Goal: Navigation & Orientation: Find specific page/section

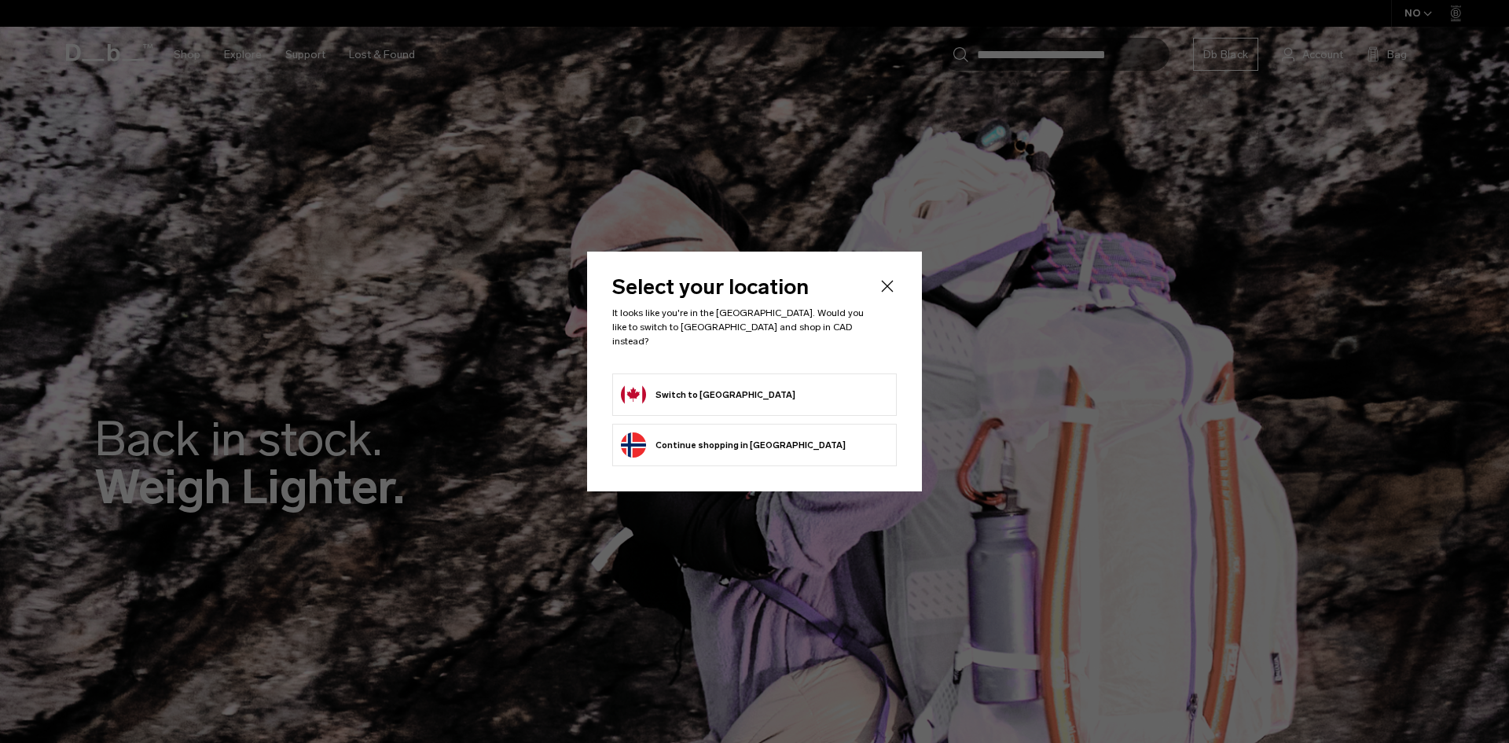
click at [697, 392] on button "Switch to Canada" at bounding box center [708, 394] width 175 height 25
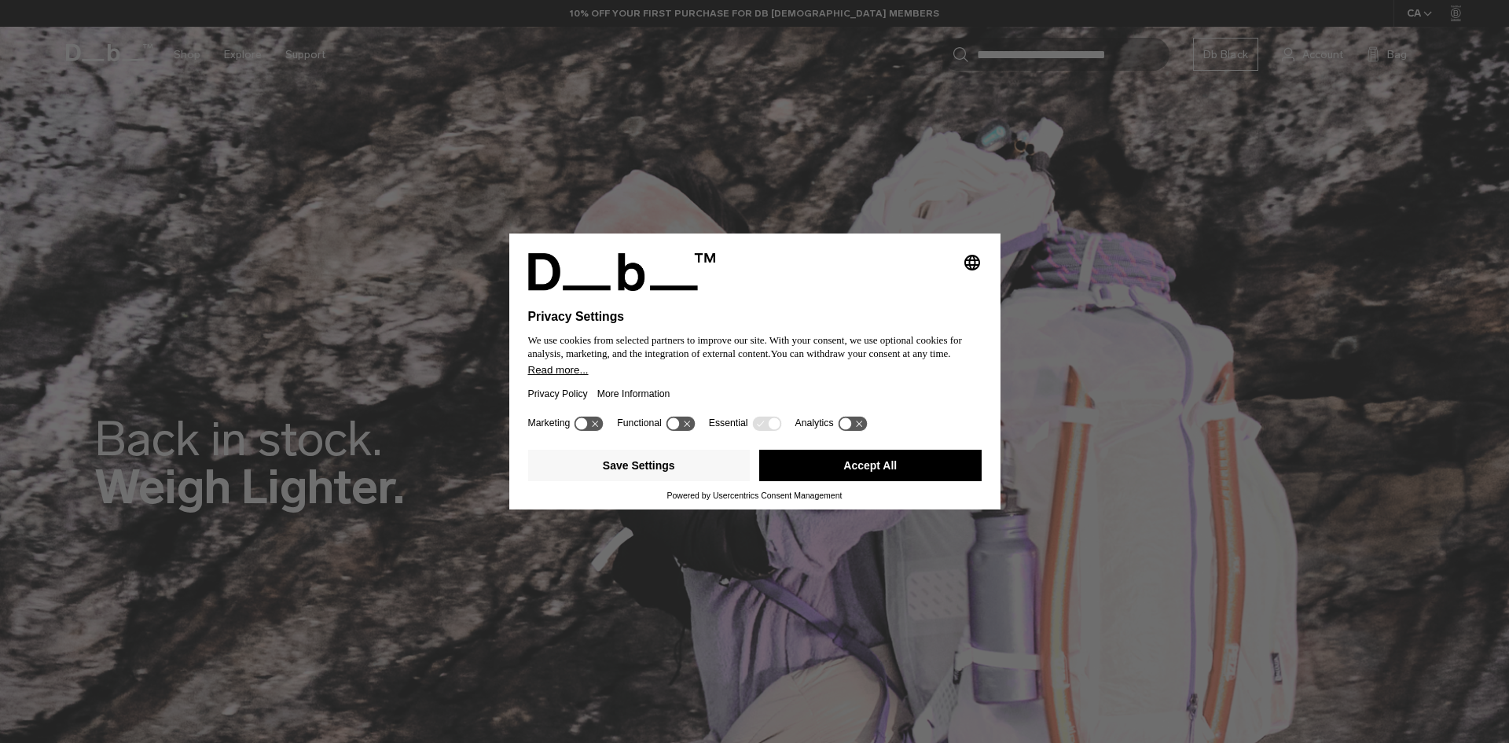
click at [844, 463] on button "Accept All" at bounding box center [870, 465] width 222 height 31
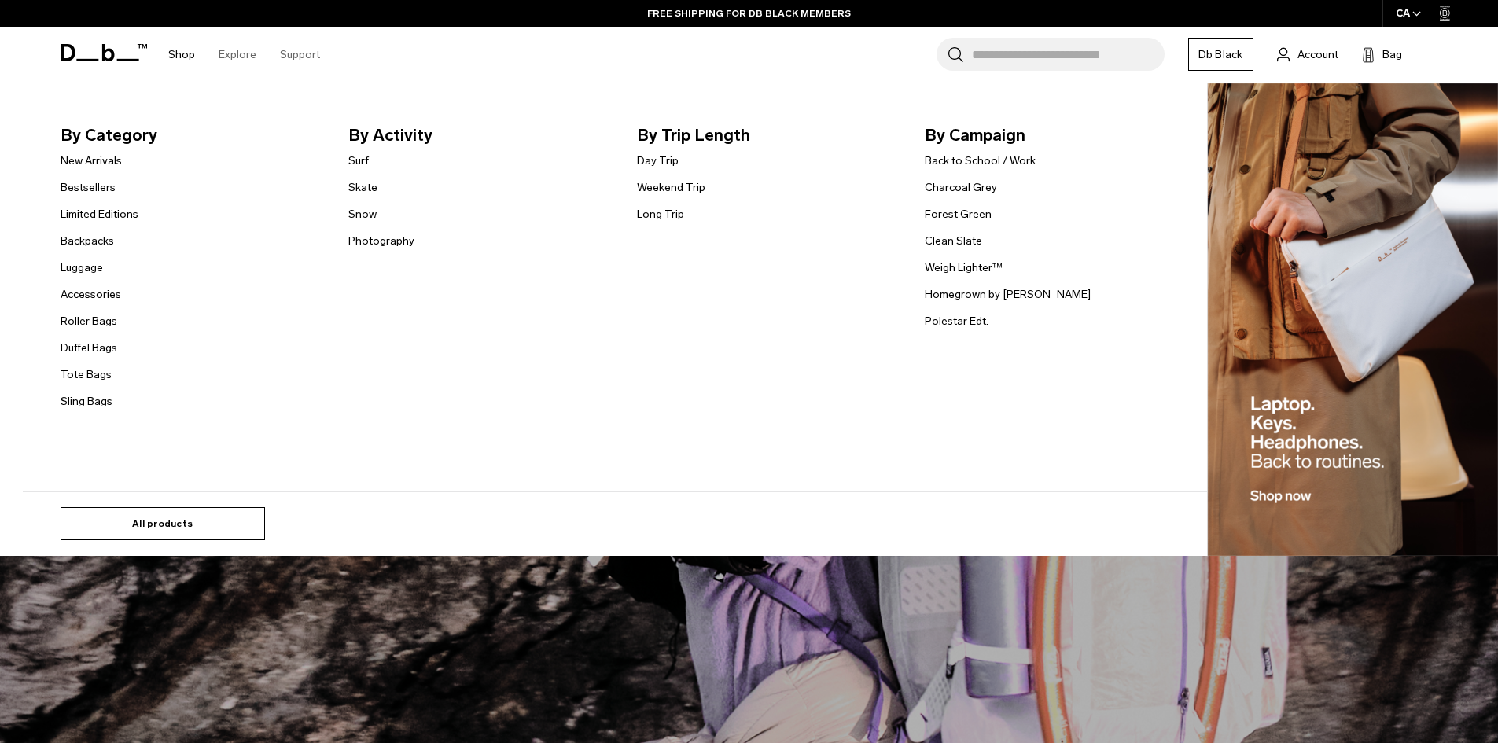
click at [220, 509] on link "All products" at bounding box center [163, 523] width 204 height 33
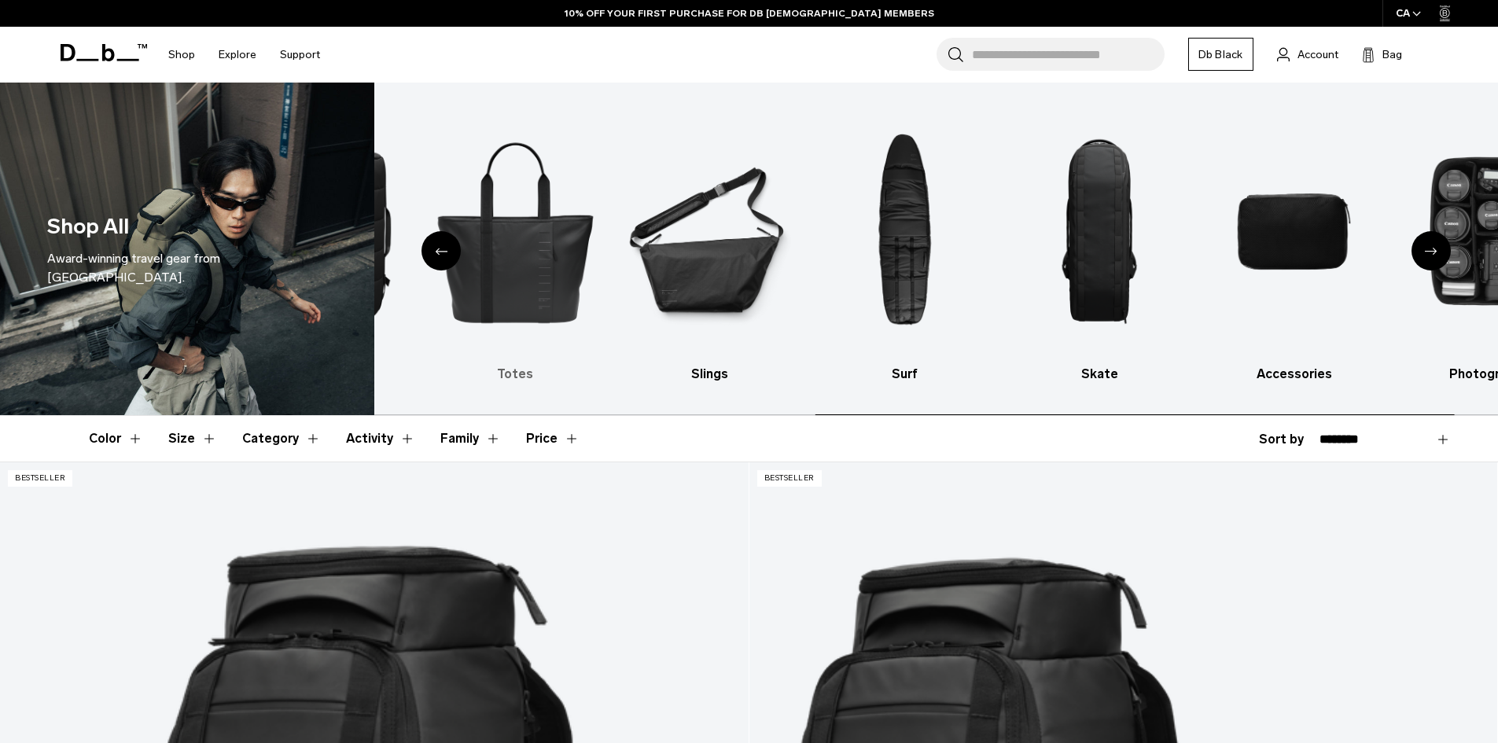
click at [432, 295] on img "5 / 10" at bounding box center [515, 231] width 167 height 251
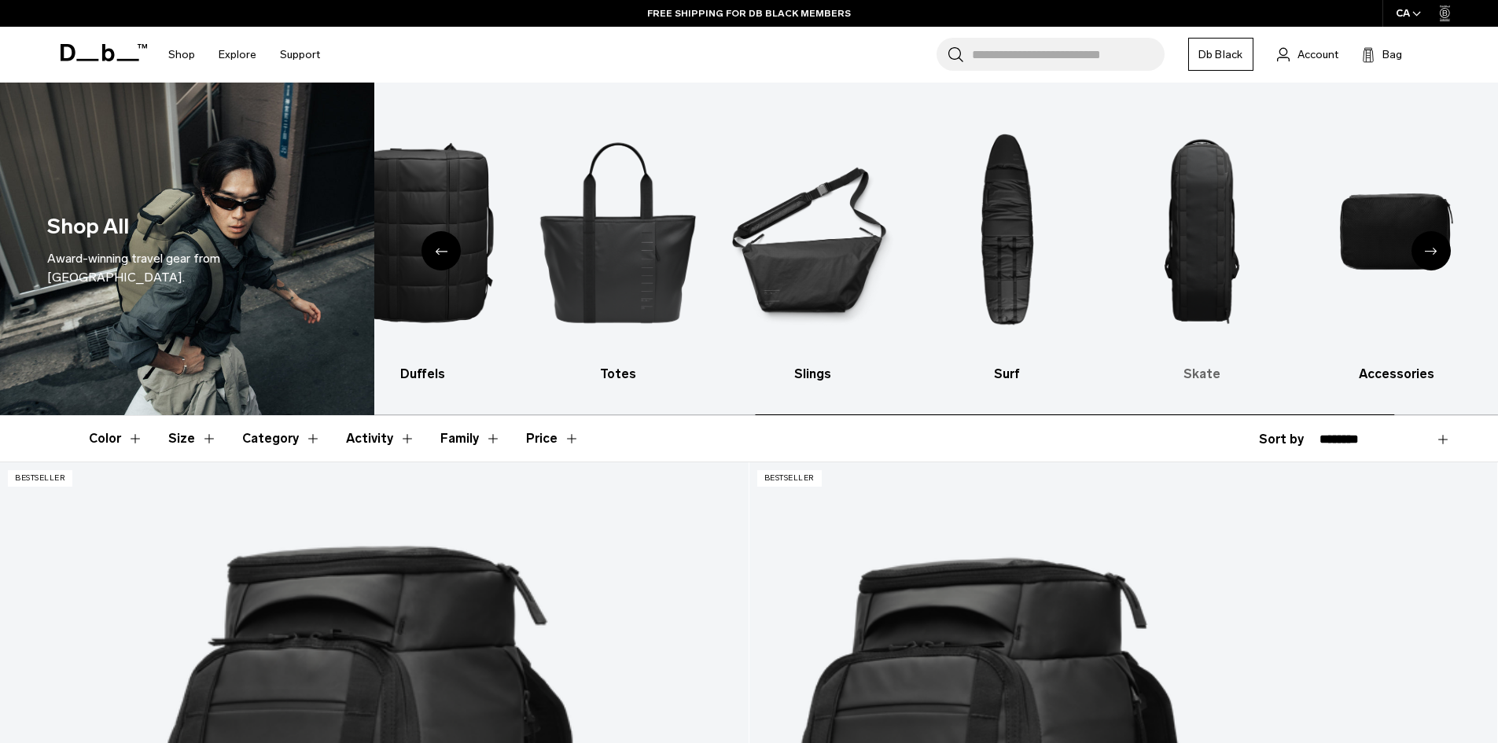
click at [1285, 314] on img "8 / 10" at bounding box center [1201, 231] width 167 height 251
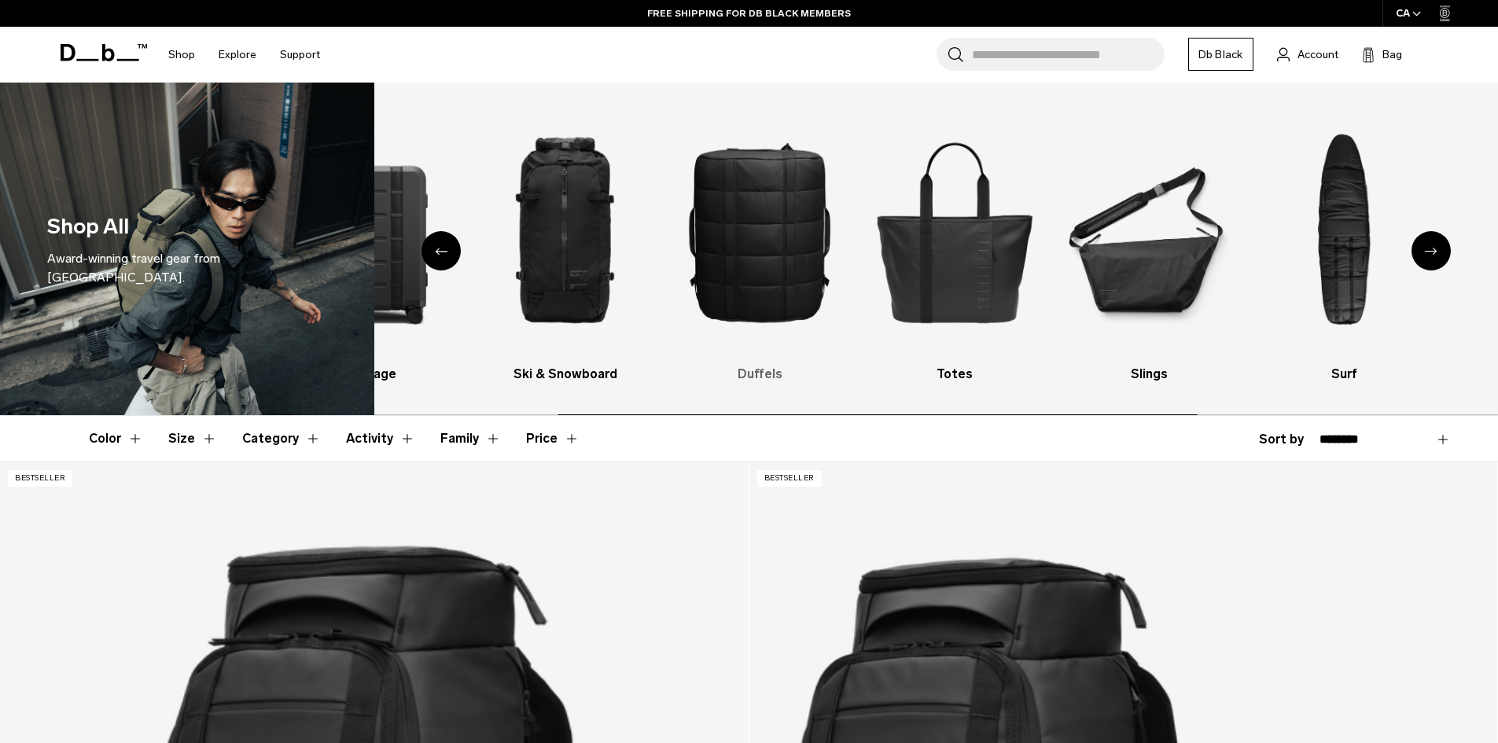
click at [844, 280] on img "4 / 10" at bounding box center [759, 231] width 167 height 251
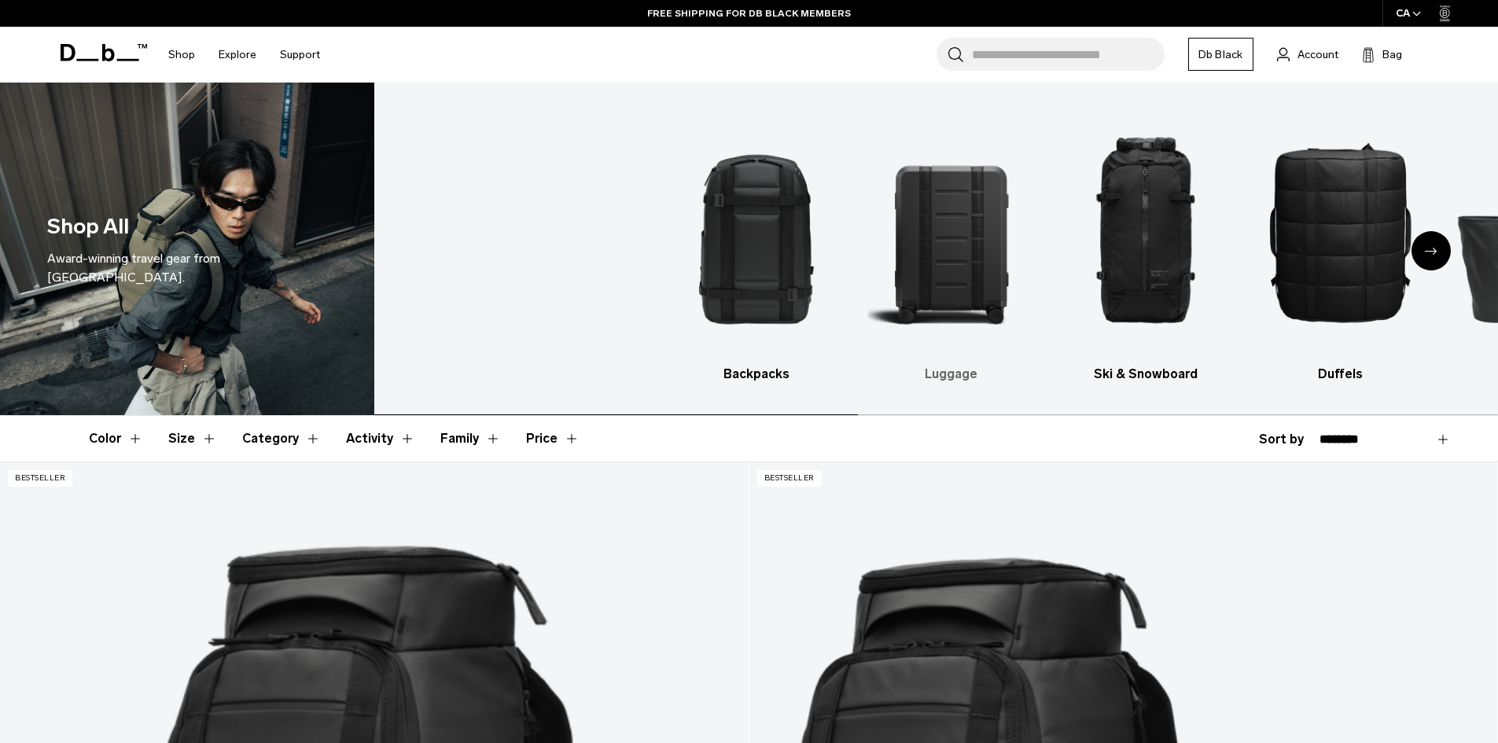
click at [1451, 285] on ul "Backpacks Luggage Ski & Snowboard Duffels Totes Slings Surf Skate Accessories P…" at bounding box center [1219, 245] width 1092 height 278
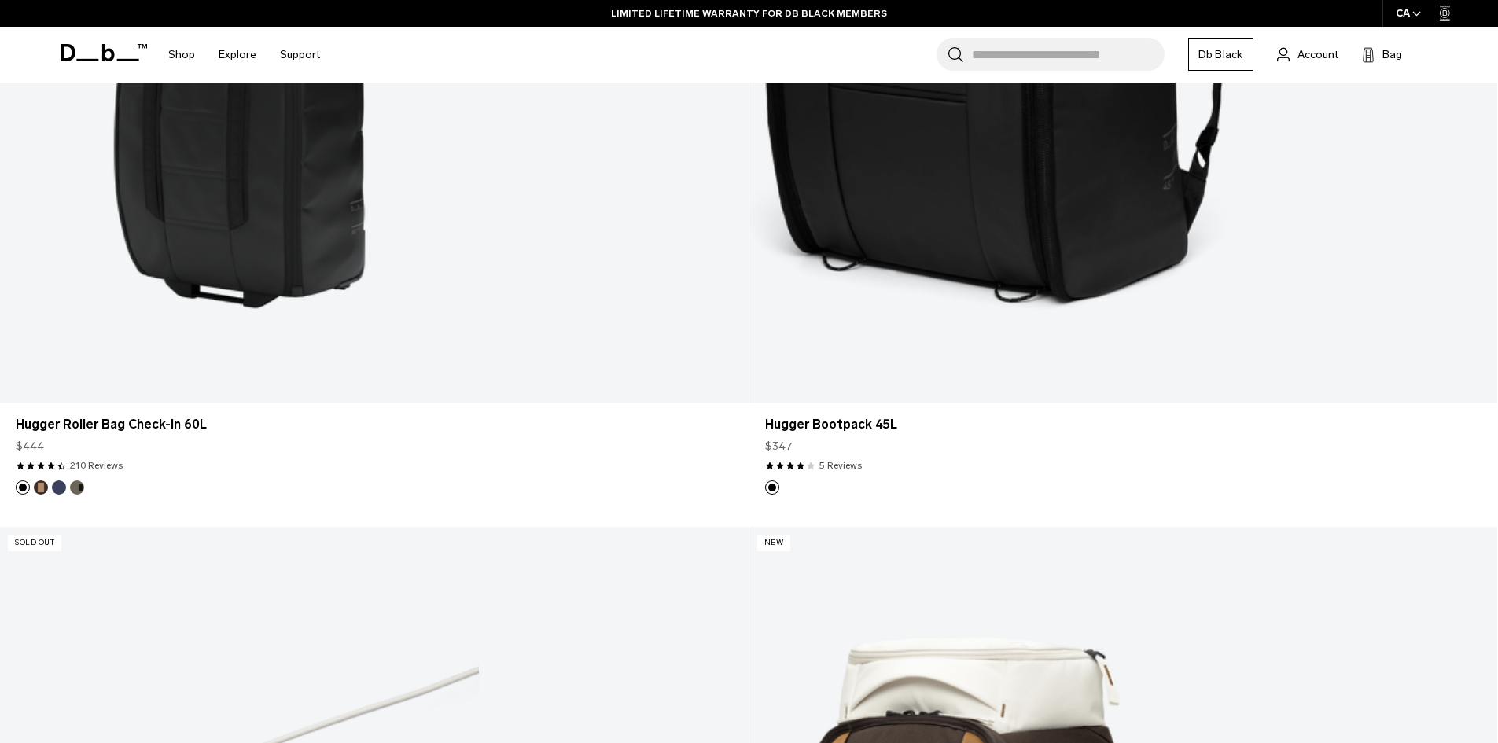
scroll to position [5661, 0]
